Goal: Information Seeking & Learning: Compare options

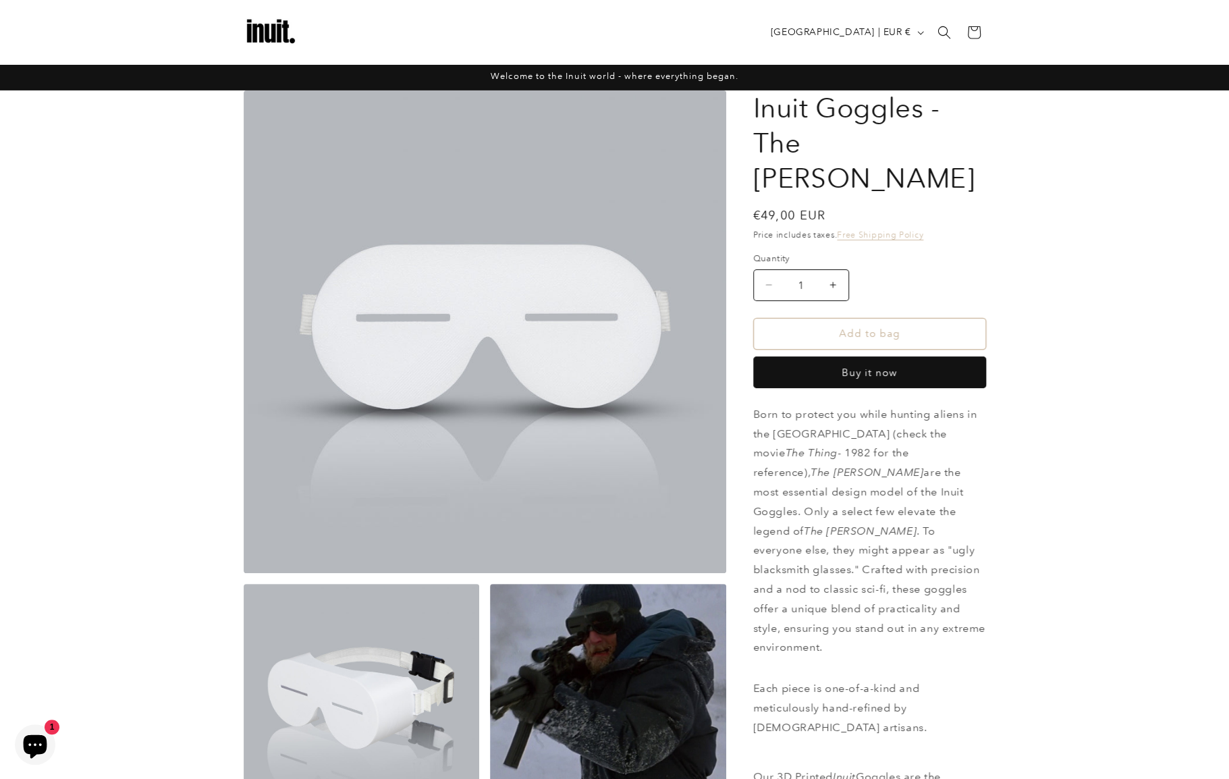
drag, startPoint x: 408, startPoint y: 285, endPoint x: 544, endPoint y: 331, distance: 143.6
click at [244, 573] on button "Open media 1 in modal" at bounding box center [244, 573] width 0 height 0
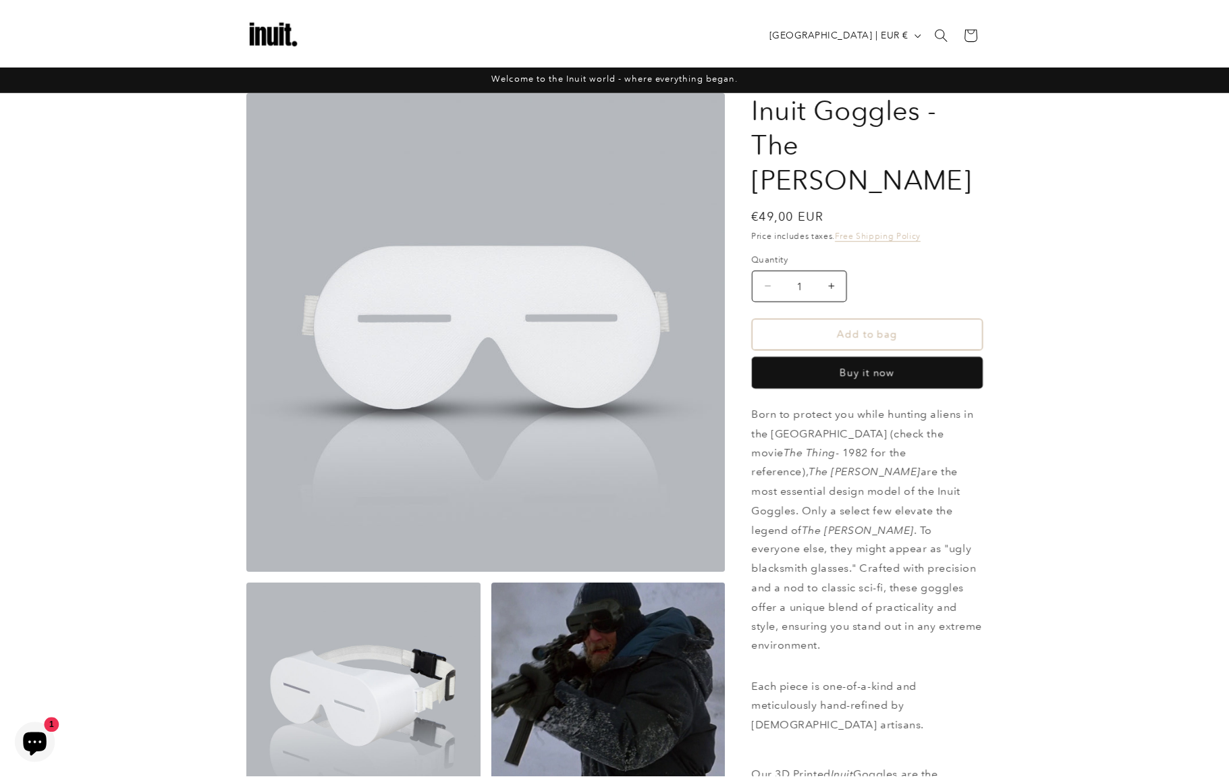
scroll to position [13, 0]
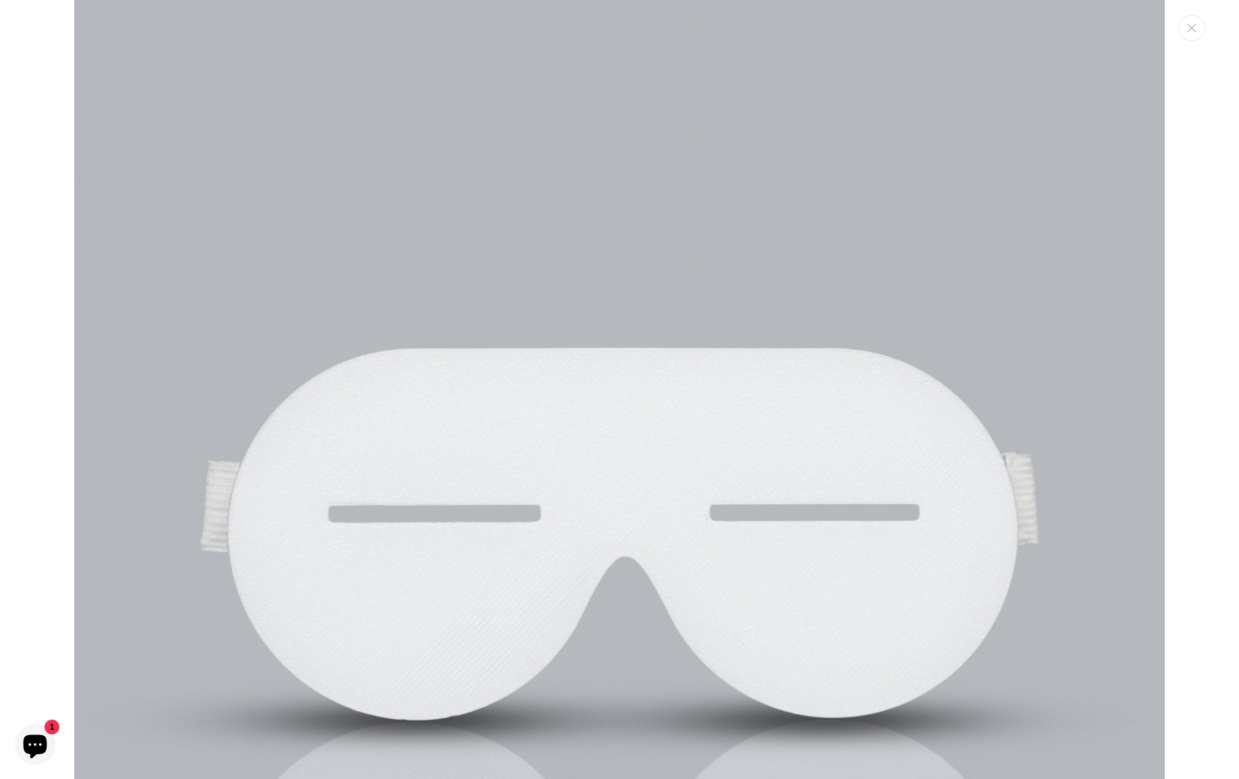
click at [533, 348] on img "Media gallery" at bounding box center [619, 545] width 1091 height 1091
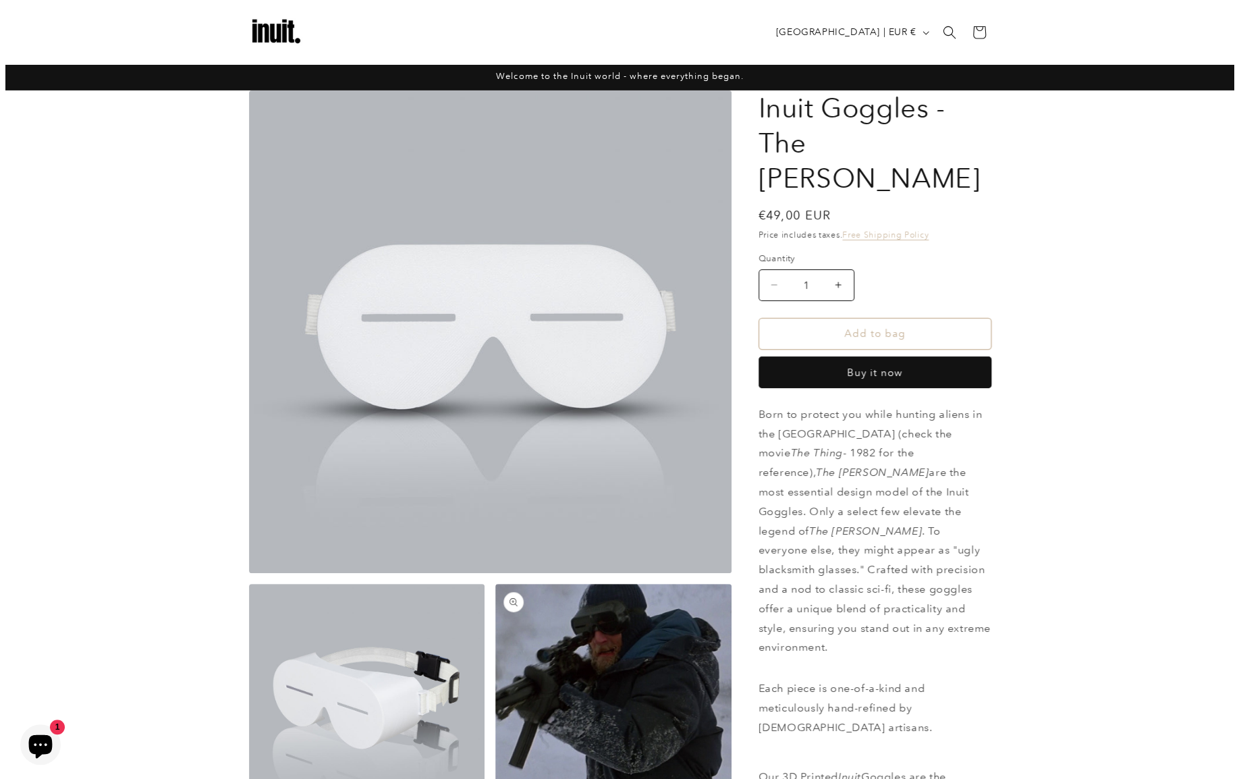
scroll to position [135, 0]
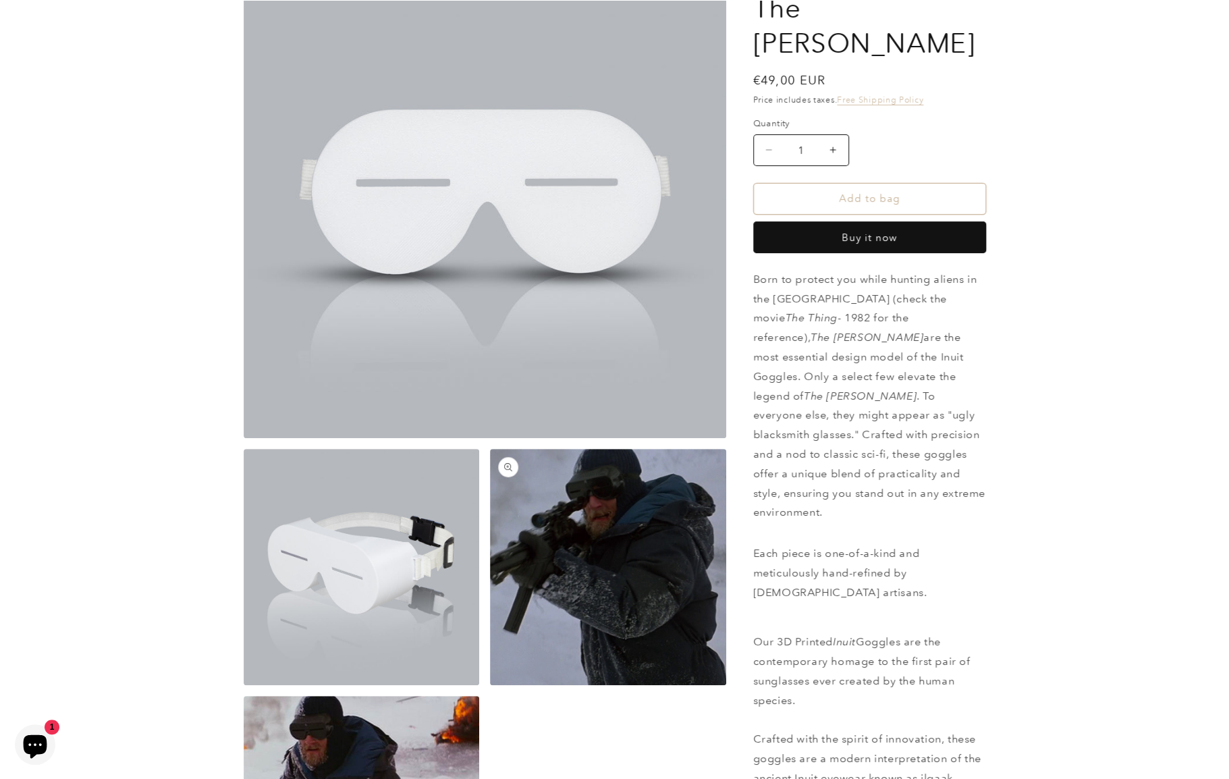
click at [490, 685] on button "Open media 3 in modal" at bounding box center [490, 685] width 0 height 0
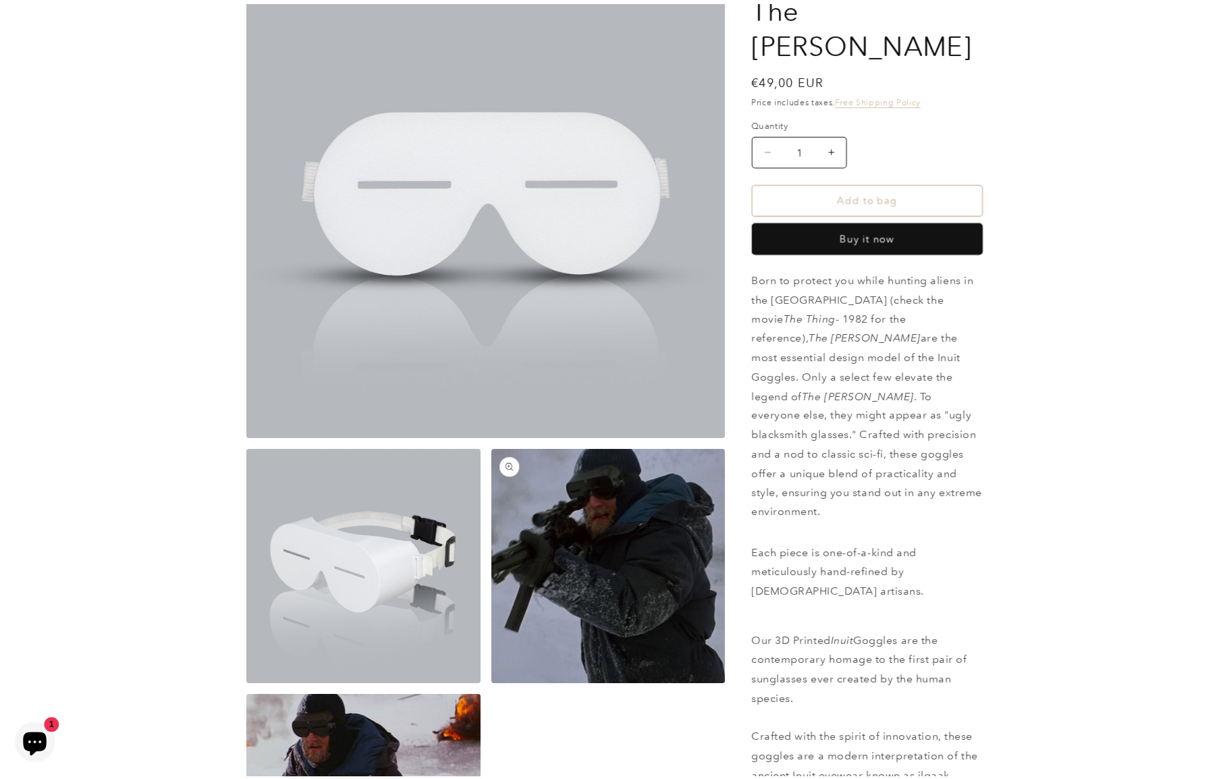
scroll to position [2194, 0]
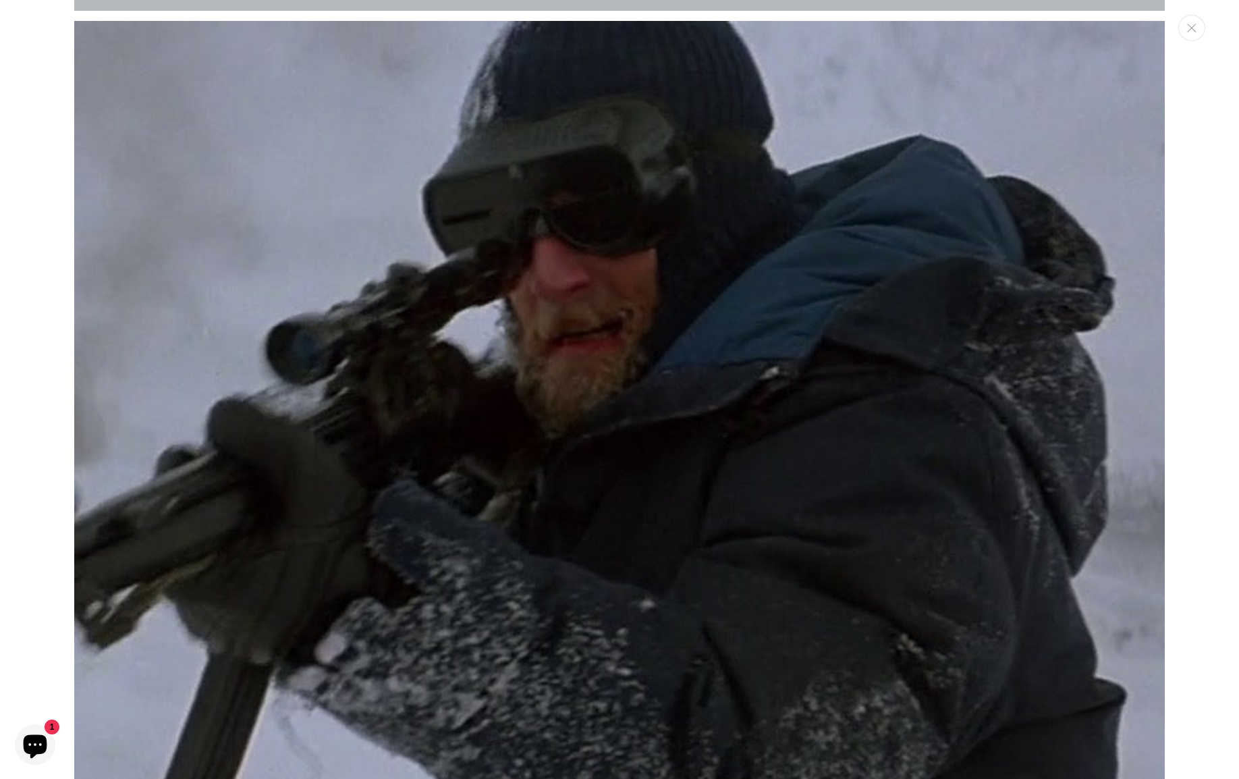
click at [1189, 31] on icon "Close" at bounding box center [1191, 28] width 9 height 9
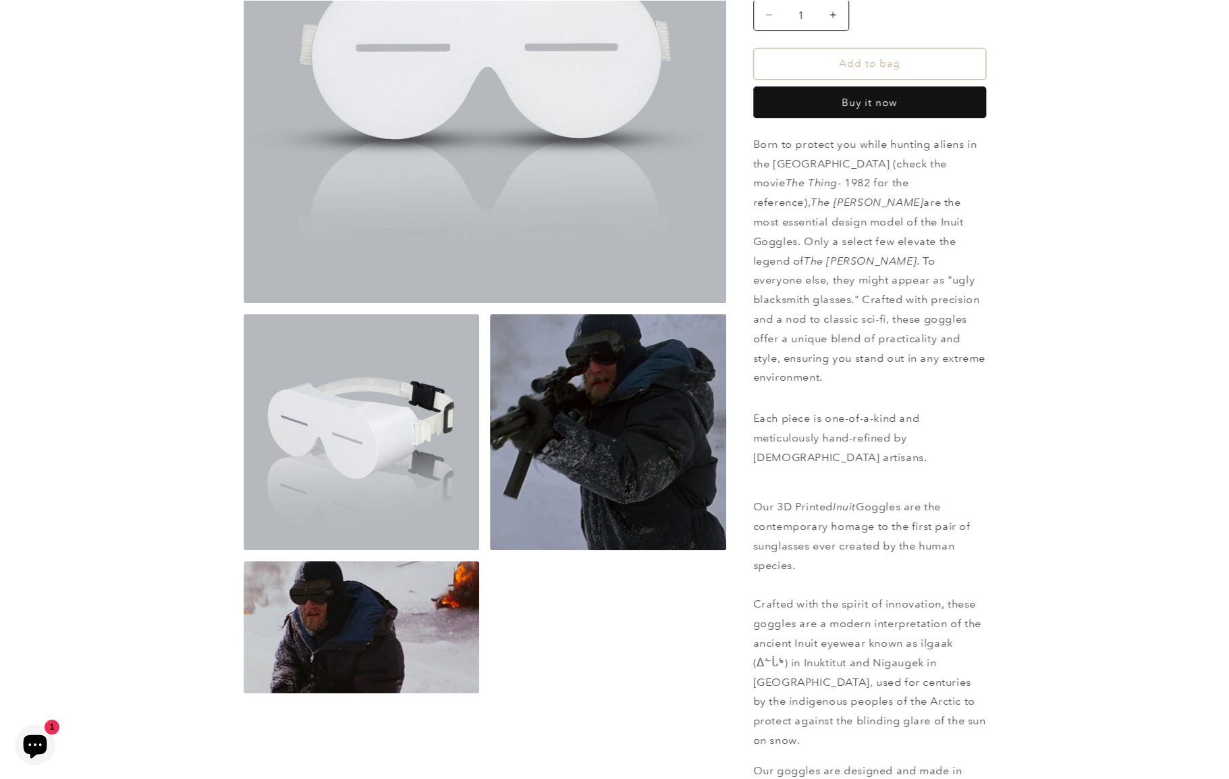
scroll to position [337, 0]
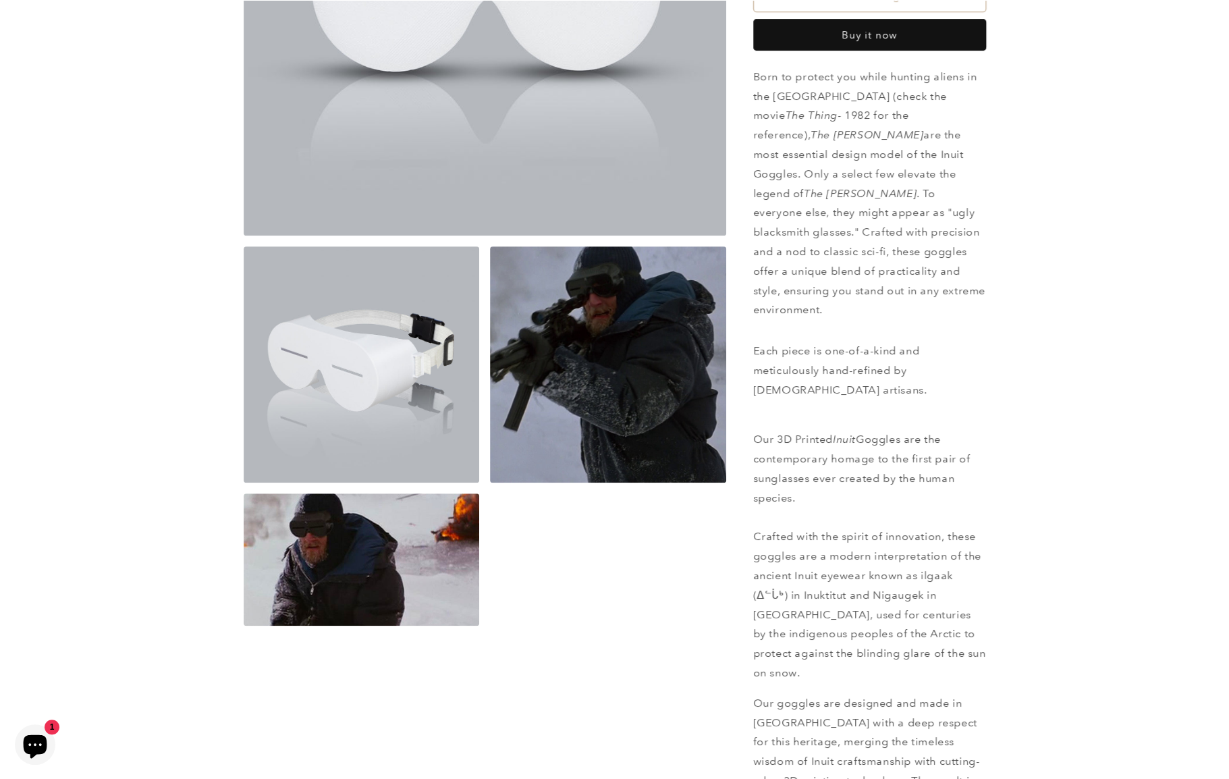
drag, startPoint x: 371, startPoint y: 376, endPoint x: 430, endPoint y: 403, distance: 64.6
click at [244, 483] on button "Open media 2 in modal" at bounding box center [244, 483] width 0 height 0
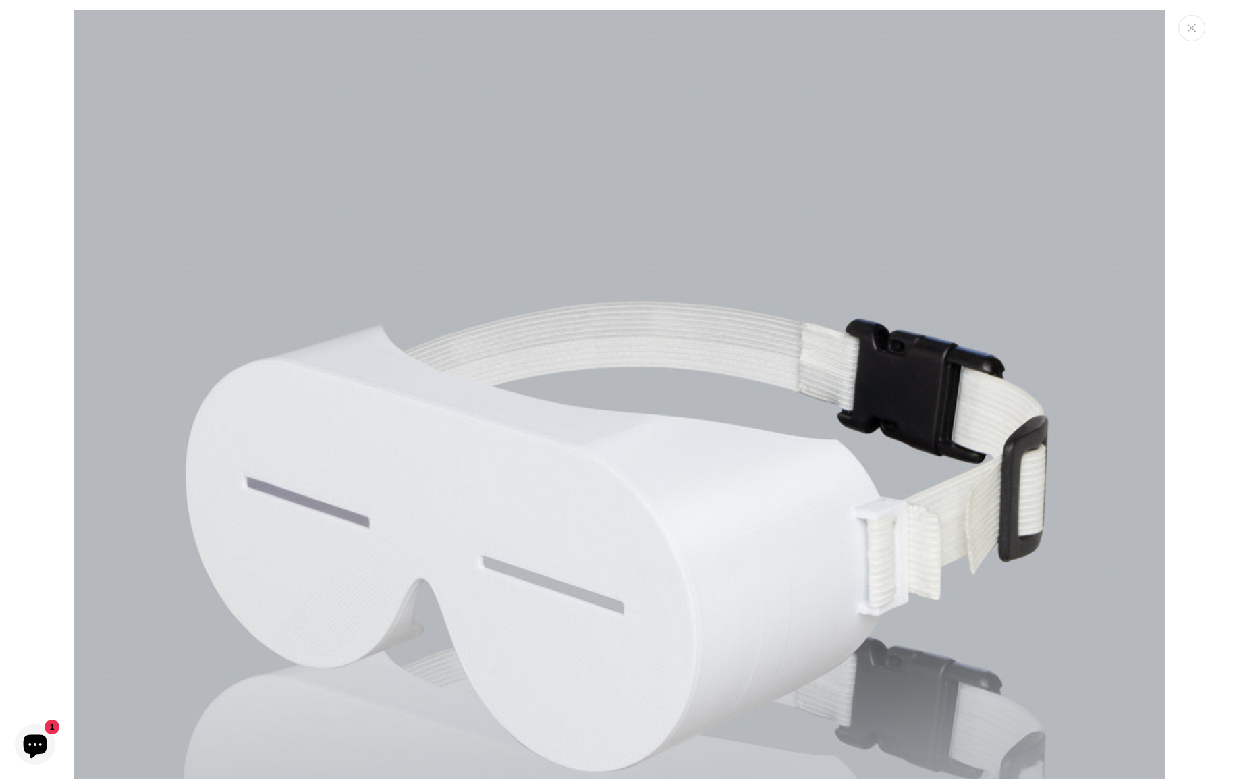
click at [429, 396] on img "Media gallery" at bounding box center [619, 555] width 1091 height 1091
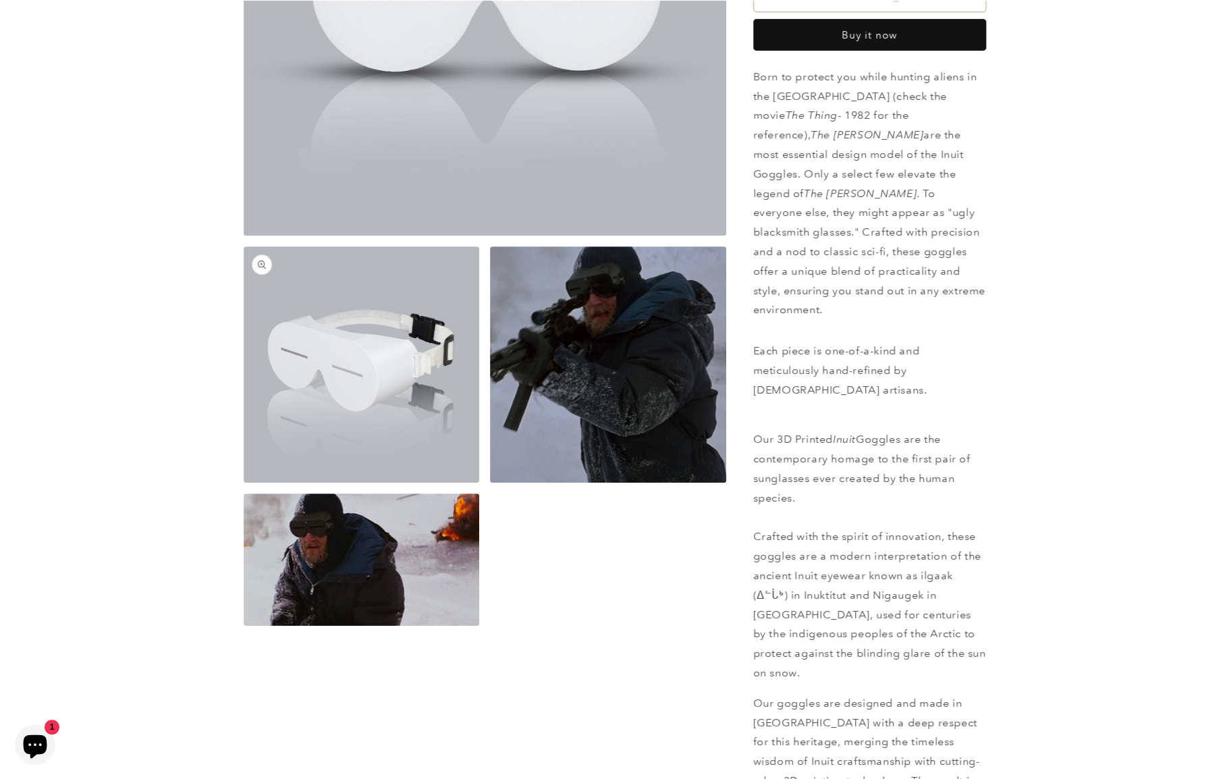
click at [244, 483] on button "Open media 2 in modal" at bounding box center [244, 483] width 0 height 0
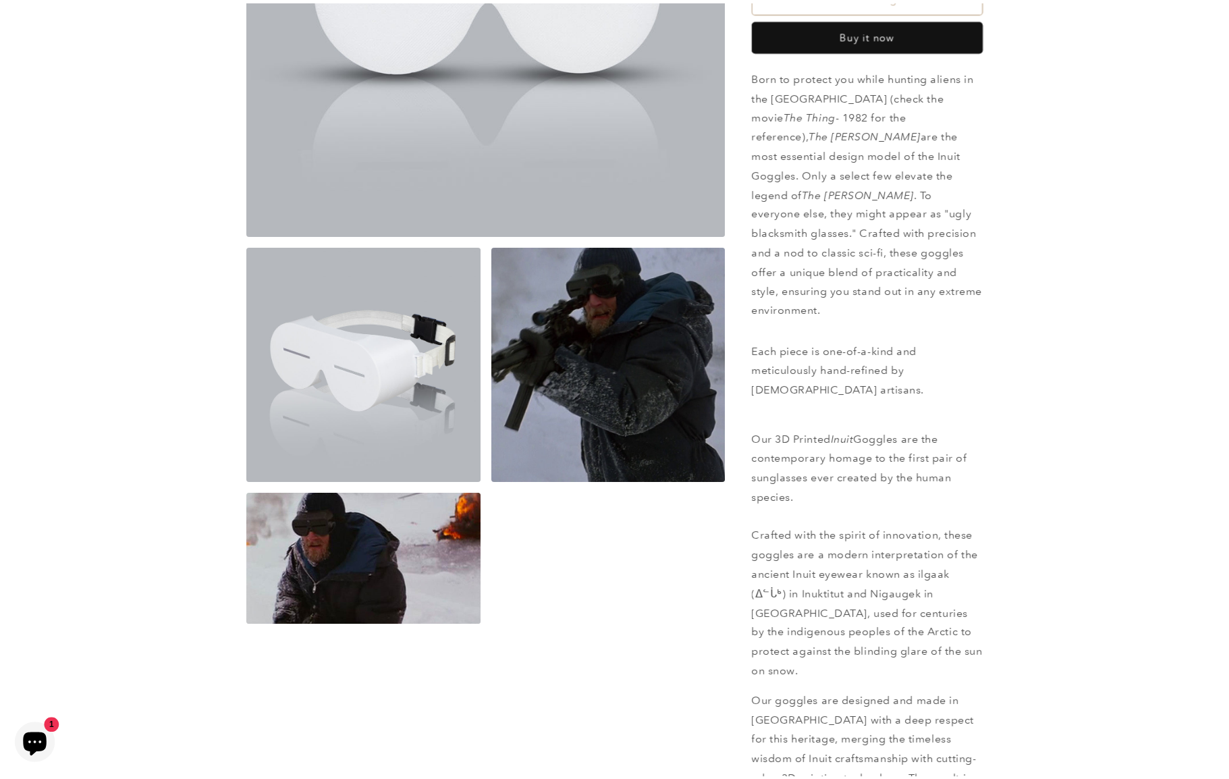
scroll to position [1104, 0]
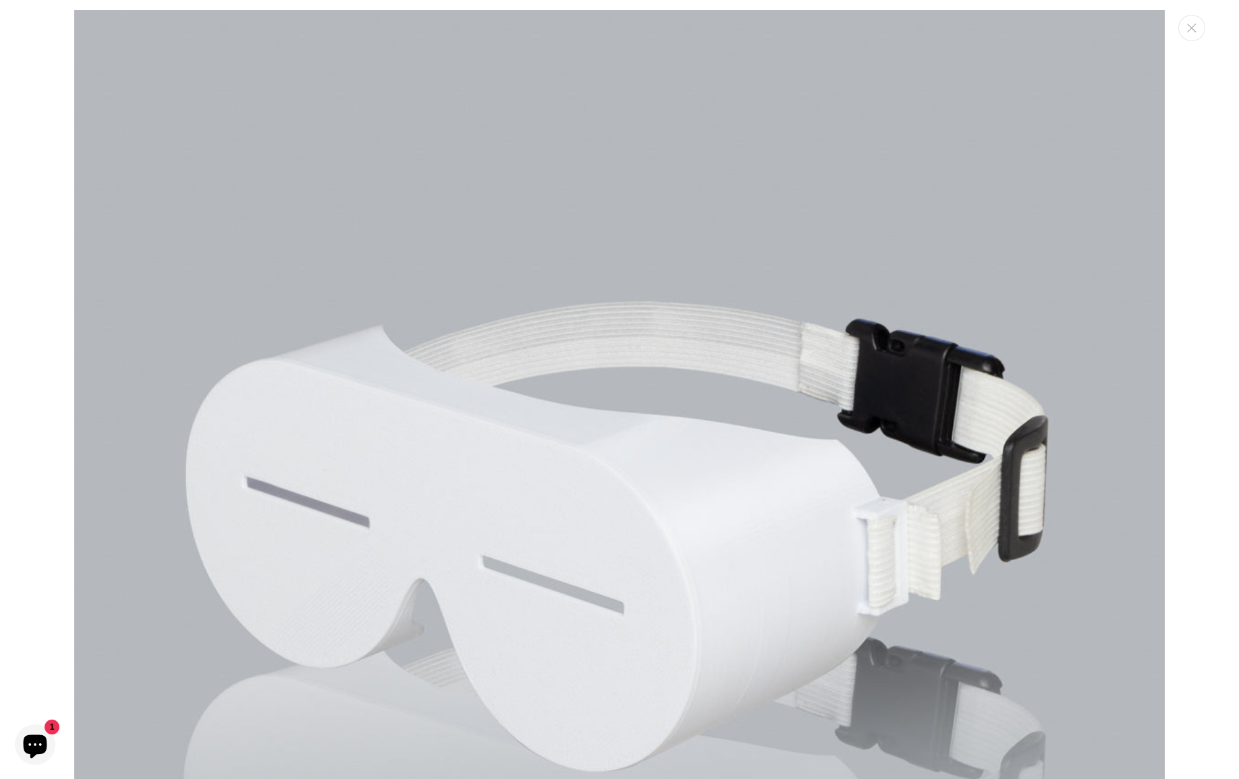
click at [1197, 271] on div "Media gallery" at bounding box center [619, 389] width 1239 height 779
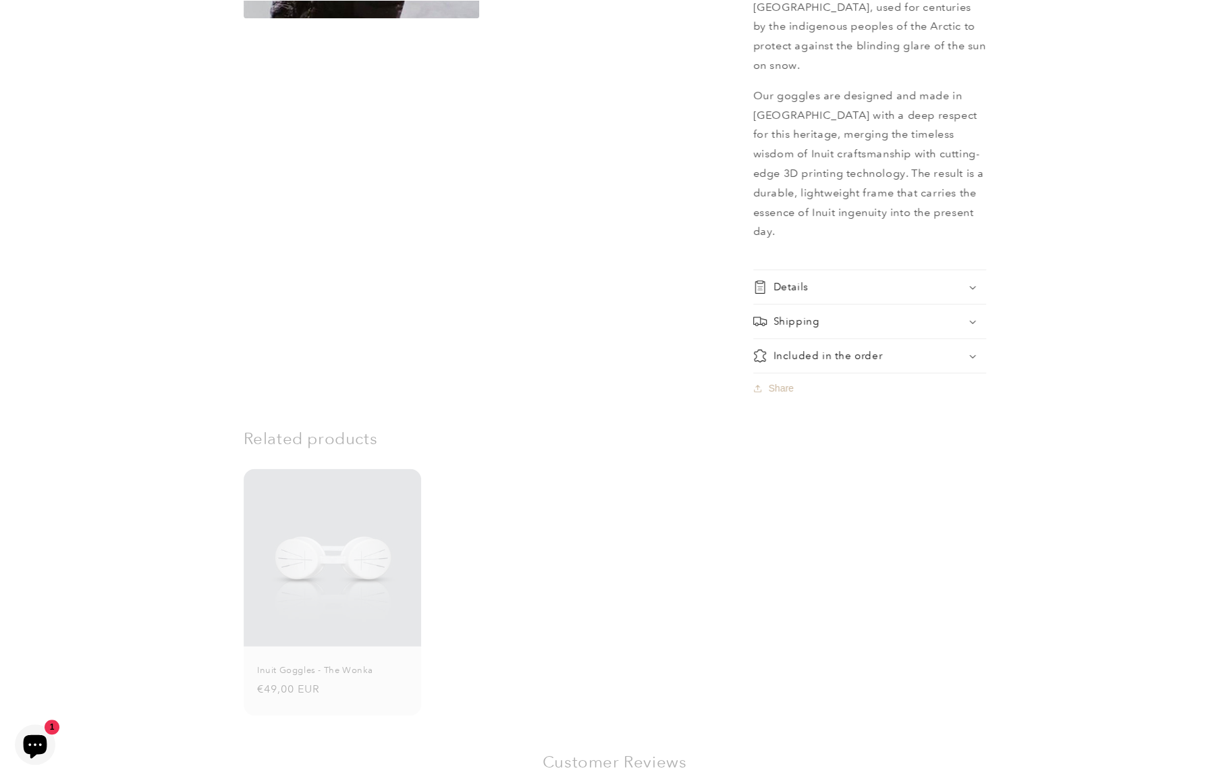
scroll to position [1218, 0]
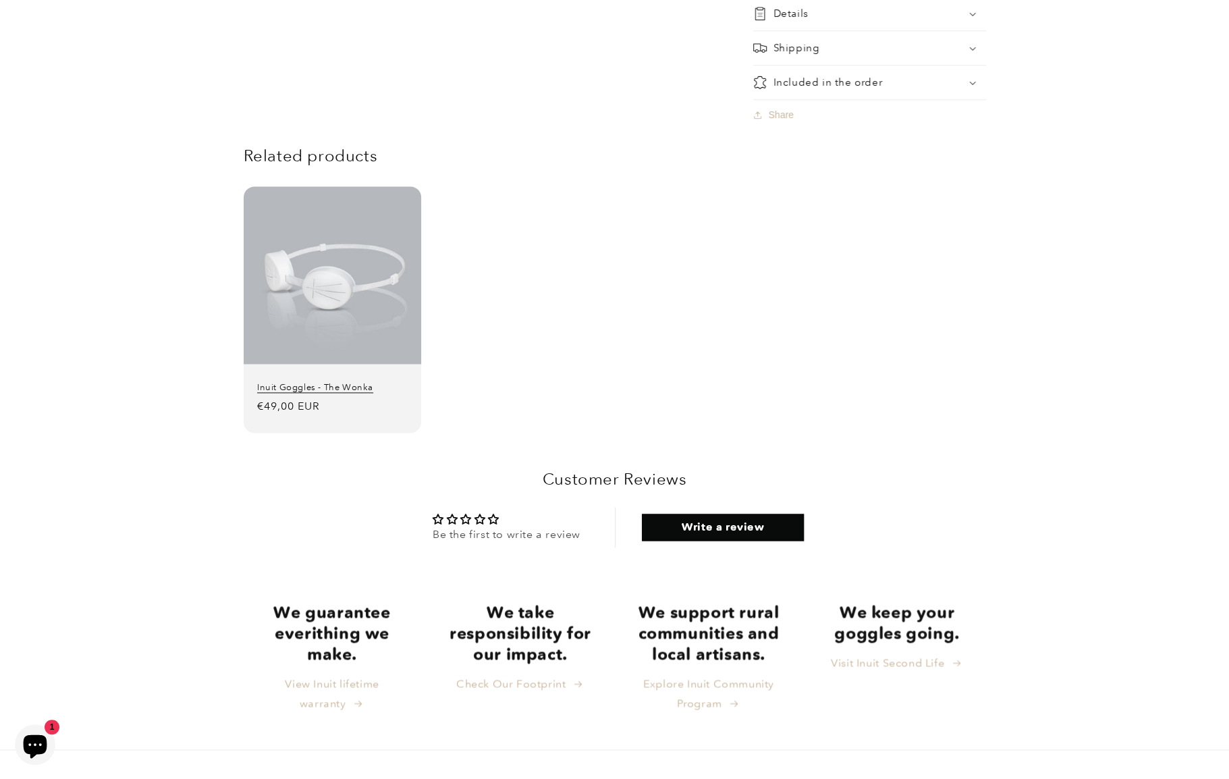
click at [366, 382] on link "Inuit Goggles - The Wonka" at bounding box center [332, 387] width 150 height 11
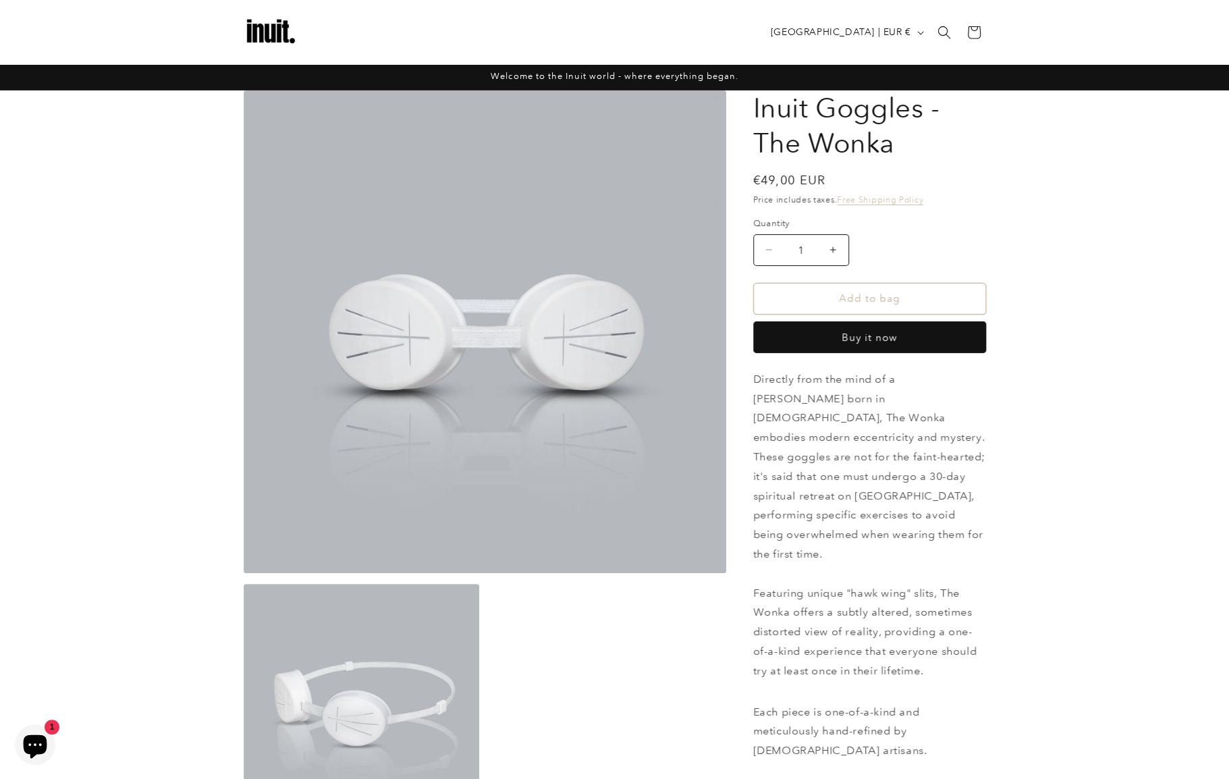
drag, startPoint x: 482, startPoint y: 369, endPoint x: 456, endPoint y: 259, distance: 112.9
click at [244, 573] on button "Open media 1 in modal" at bounding box center [244, 573] width 0 height 0
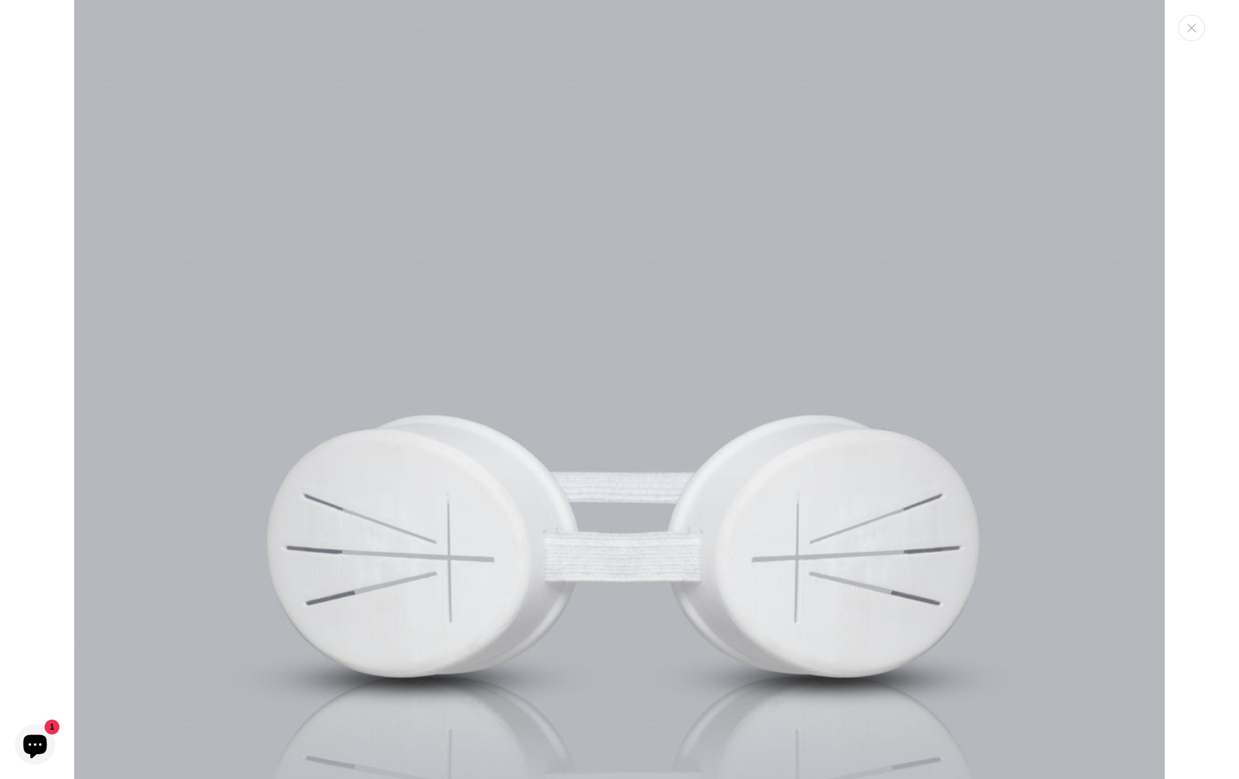
click at [458, 259] on img "Media gallery" at bounding box center [619, 545] width 1091 height 1091
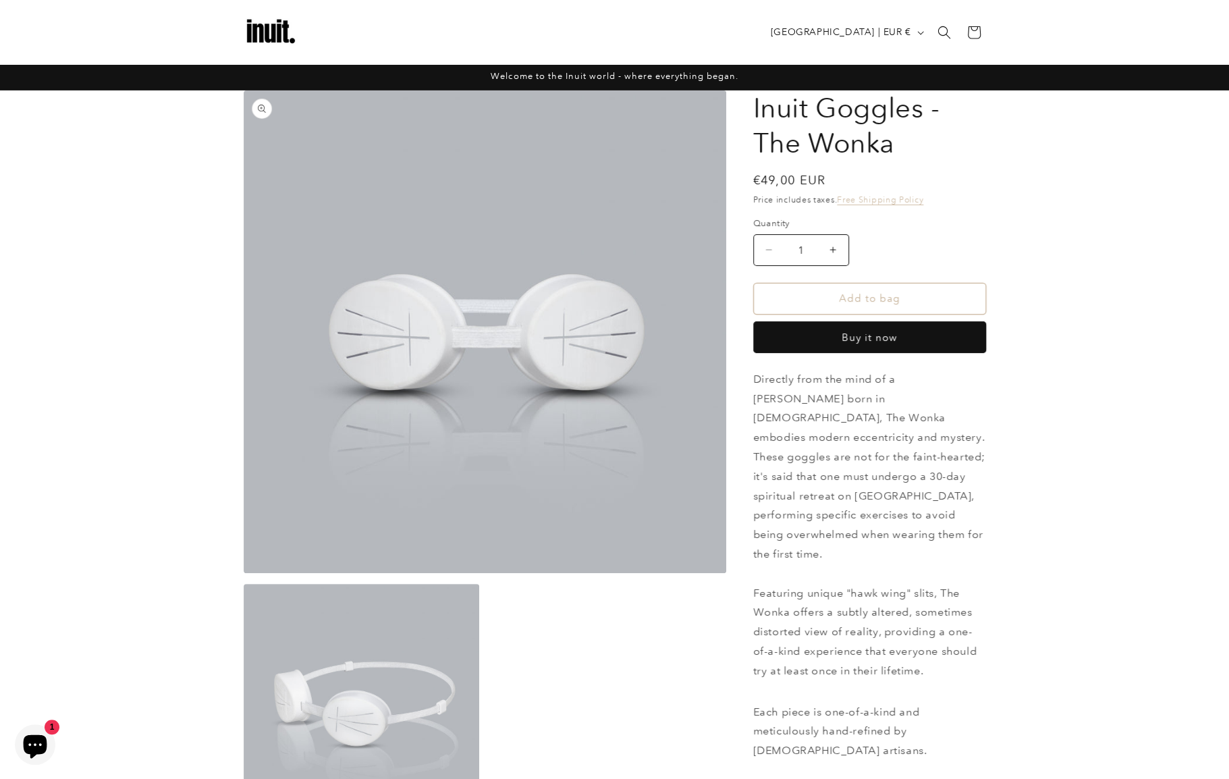
click at [244, 573] on button "Open media 1 in modal" at bounding box center [244, 573] width 0 height 0
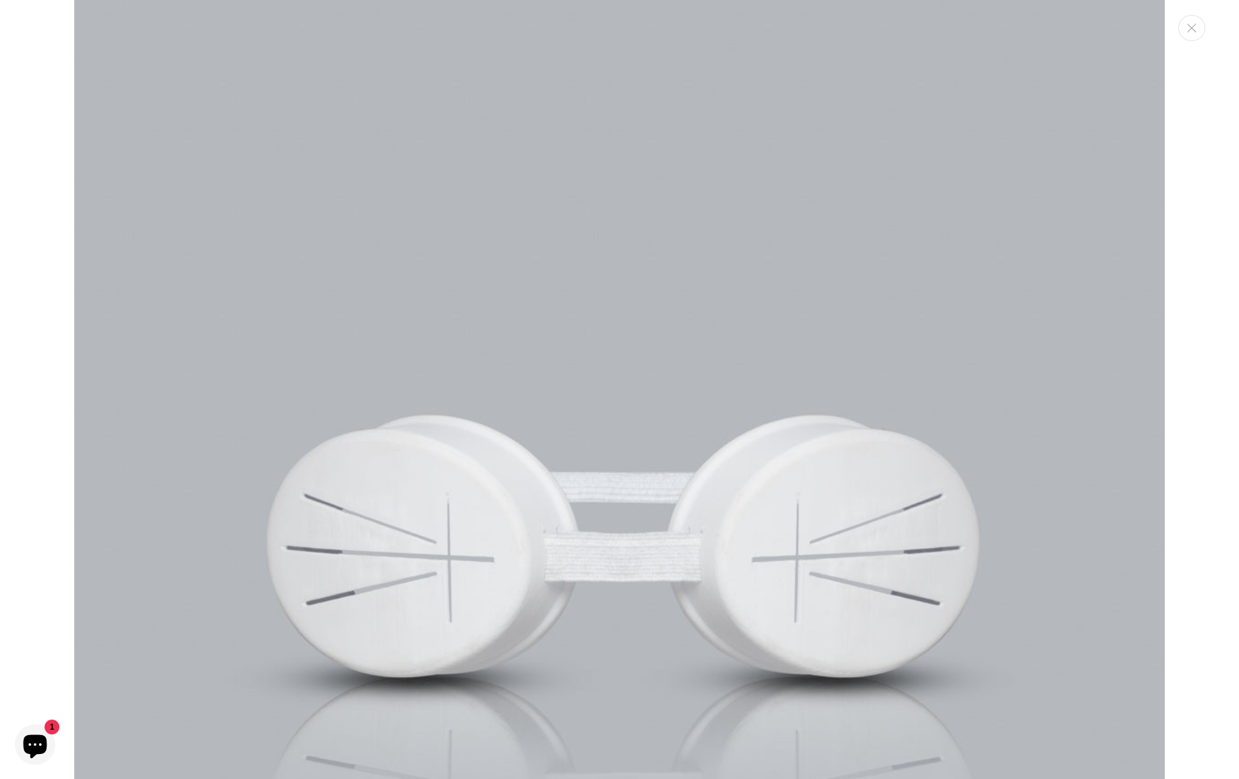
click at [725, 518] on img "Media gallery" at bounding box center [619, 545] width 1091 height 1091
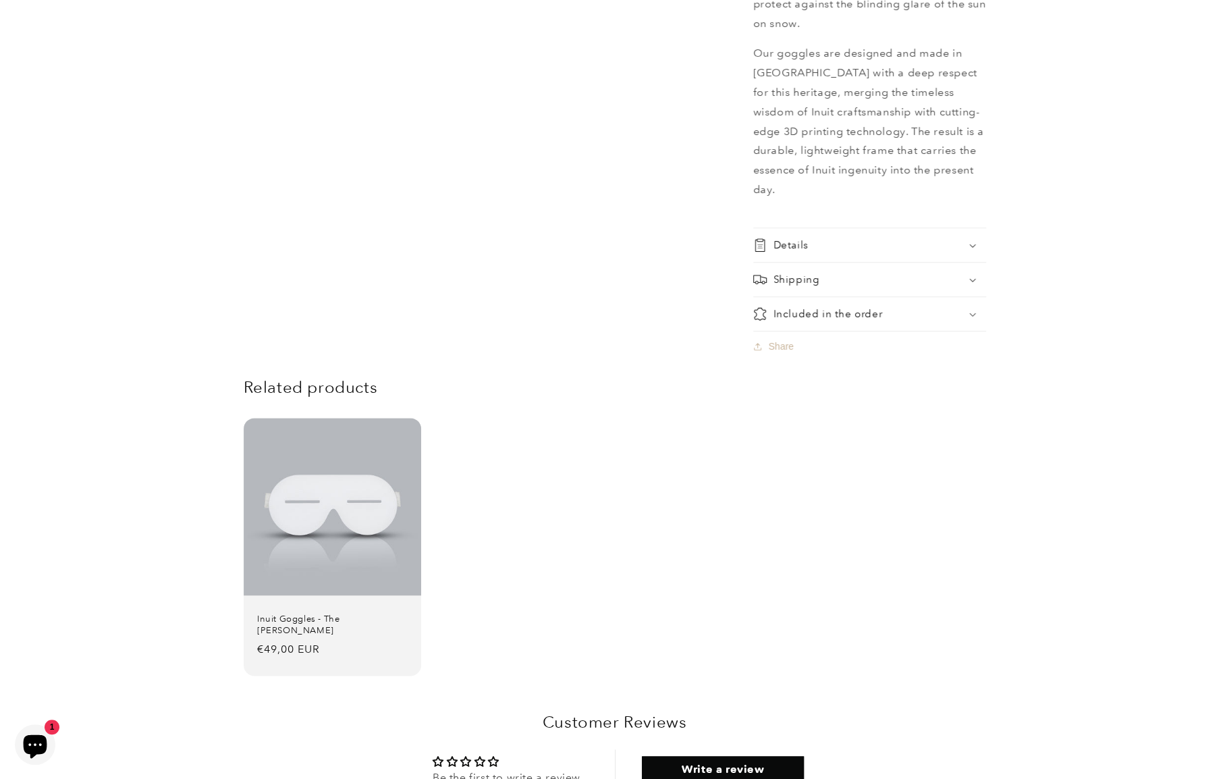
scroll to position [1279, 0]
